Goal: Task Accomplishment & Management: Manage account settings

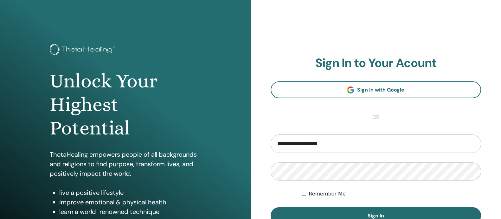
type input "**********"
click at [271, 207] on button "Sign In" at bounding box center [376, 215] width 211 height 16
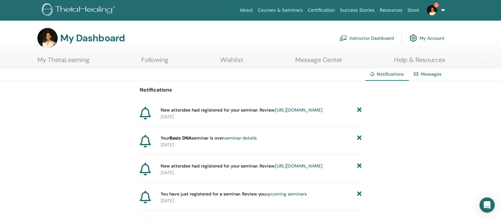
click at [242, 141] on link "seminar details" at bounding box center [241, 138] width 32 height 6
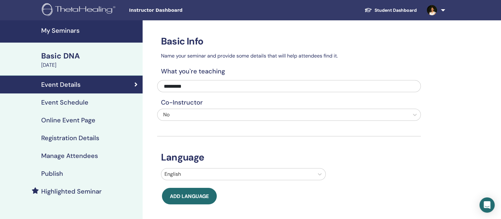
click at [85, 104] on h4 "Event Schedule" at bounding box center [64, 102] width 47 height 8
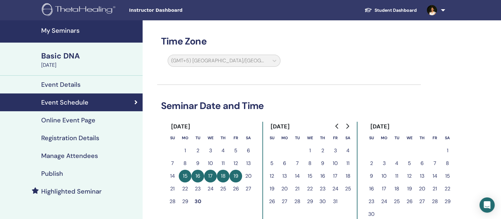
click at [443, 9] on link at bounding box center [435, 10] width 26 height 20
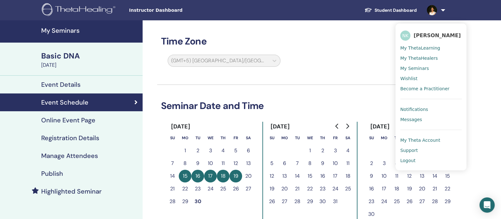
click at [412, 68] on span "My Seminars" at bounding box center [415, 68] width 29 height 6
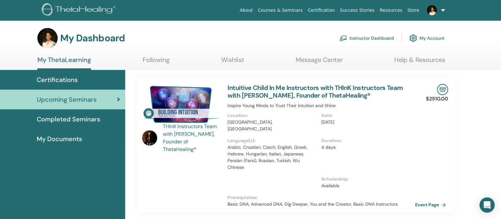
click at [378, 39] on link "Instructor Dashboard" at bounding box center [367, 38] width 55 height 14
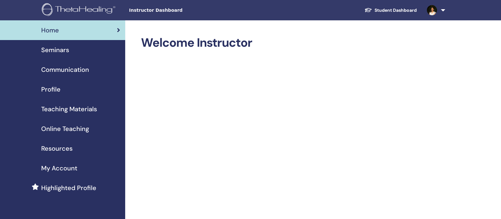
click at [56, 47] on span "Seminars" at bounding box center [55, 50] width 28 height 10
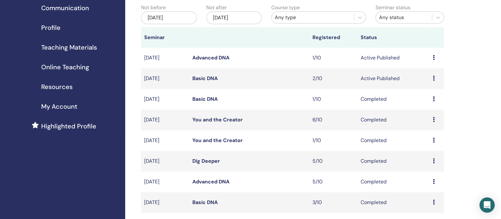
scroll to position [85, 0]
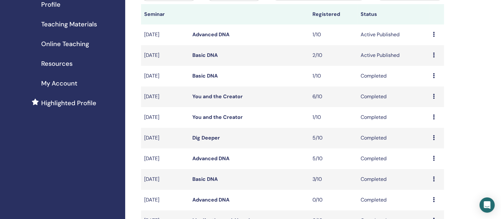
click at [207, 141] on link "Dig Deeper" at bounding box center [207, 137] width 28 height 7
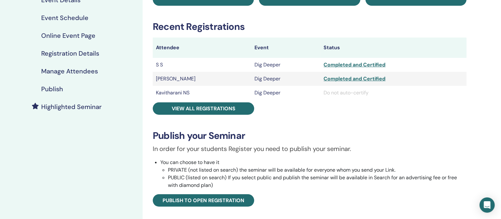
scroll to position [85, 0]
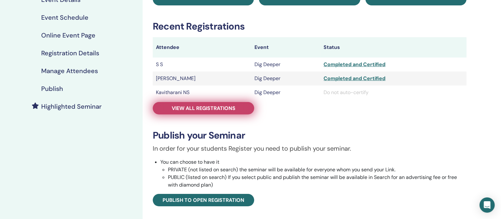
click at [231, 110] on span "View all registrations" at bounding box center [204, 108] width 64 height 7
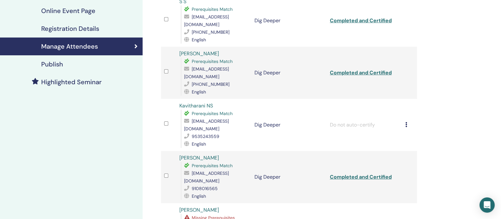
scroll to position [109, 0]
click at [405, 121] on icon at bounding box center [406, 123] width 2 height 5
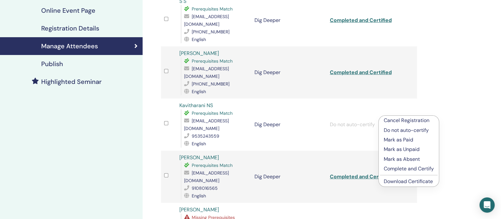
click at [409, 168] on p "Complete and Certify" at bounding box center [409, 169] width 50 height 8
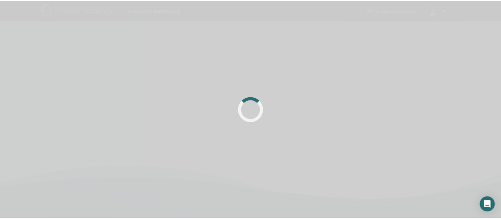
scroll to position [109, 0]
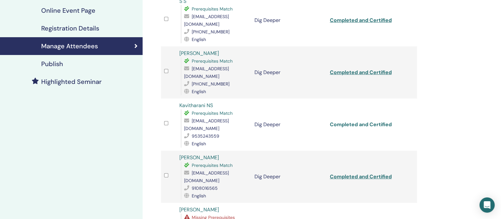
click at [355, 121] on link "Completed and Certified" at bounding box center [361, 124] width 62 height 7
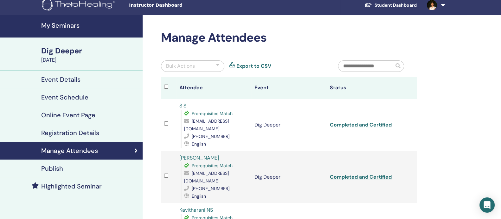
scroll to position [0, 0]
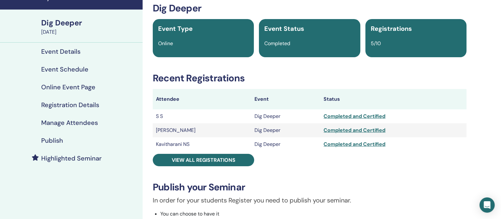
scroll to position [32, 0]
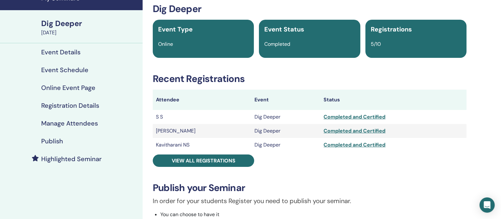
click at [82, 69] on h4 "Event Schedule" at bounding box center [64, 70] width 47 height 8
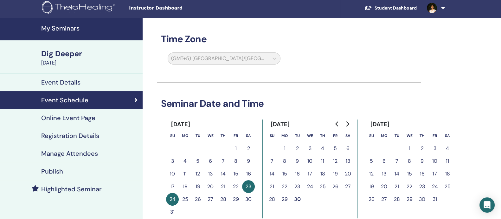
scroll to position [2, 0]
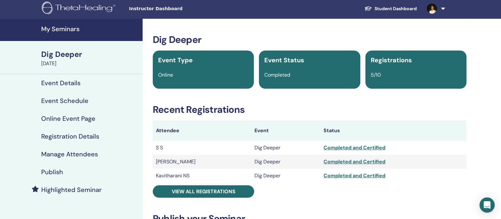
scroll to position [32, 0]
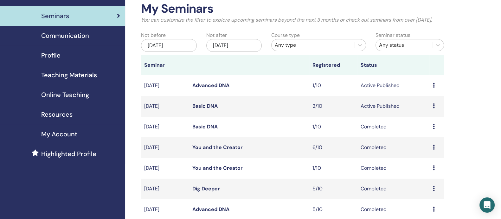
scroll to position [33, 0]
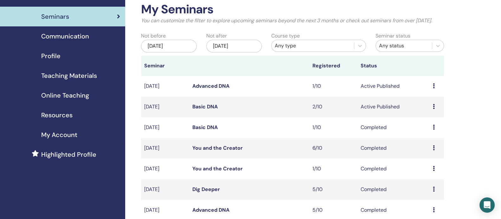
click at [200, 110] on link "Basic DNA" at bounding box center [205, 106] width 25 height 7
